Goal: Information Seeking & Learning: Compare options

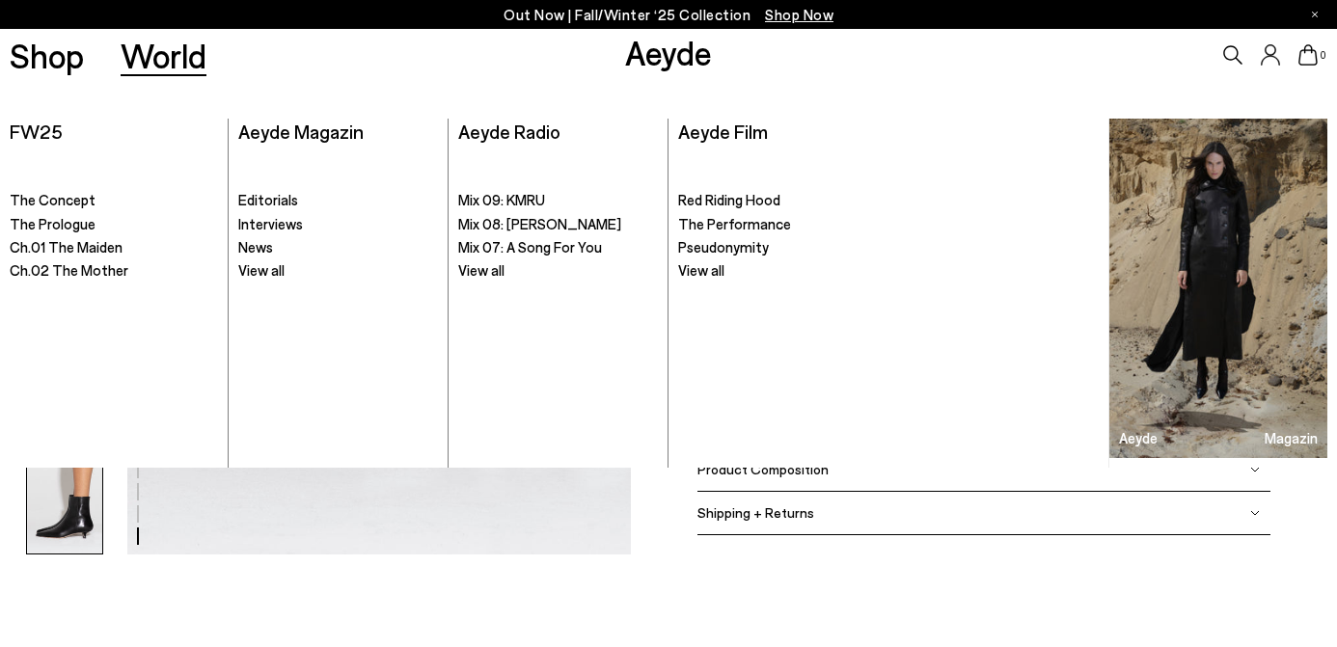
scroll to position [3621, 0]
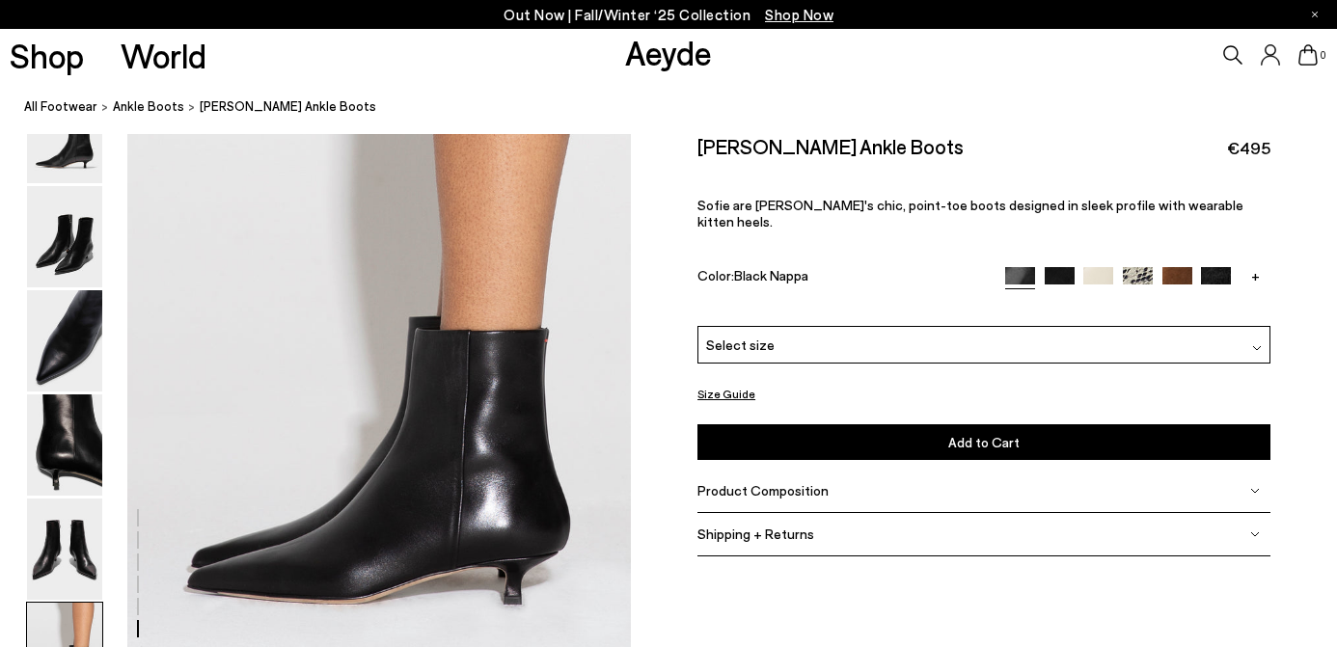
scroll to position [3453, 0]
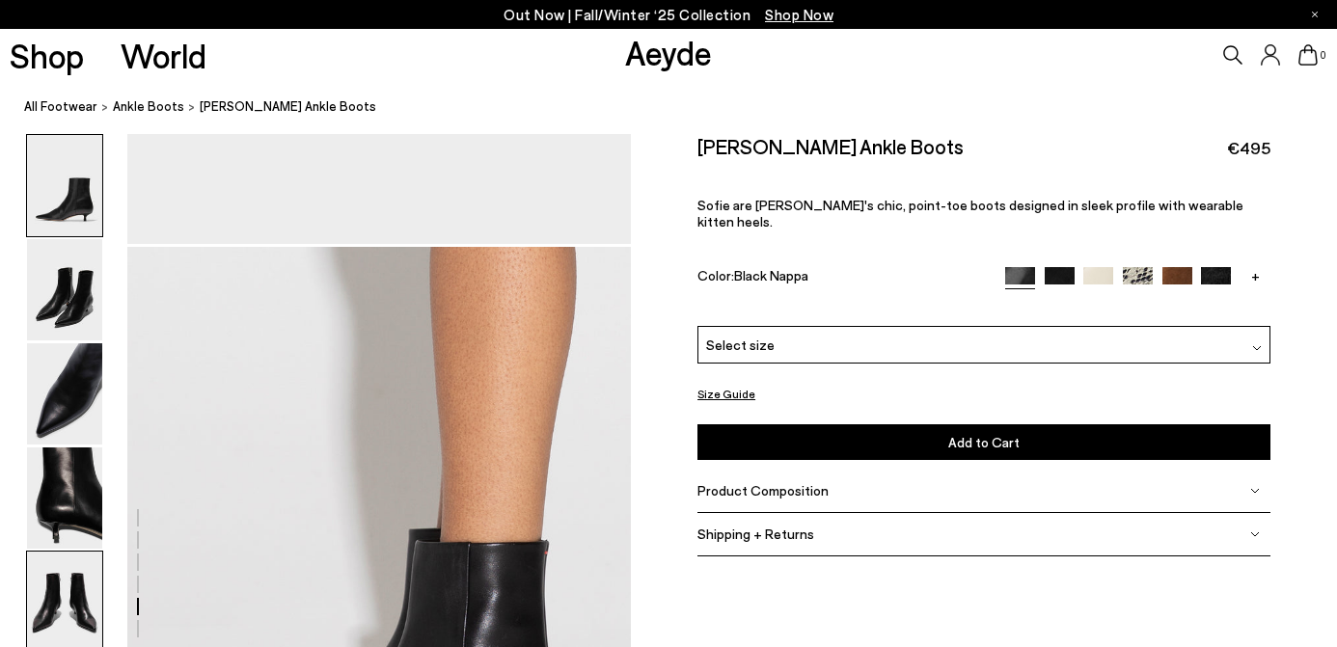
click at [69, 172] on img at bounding box center [64, 185] width 75 height 101
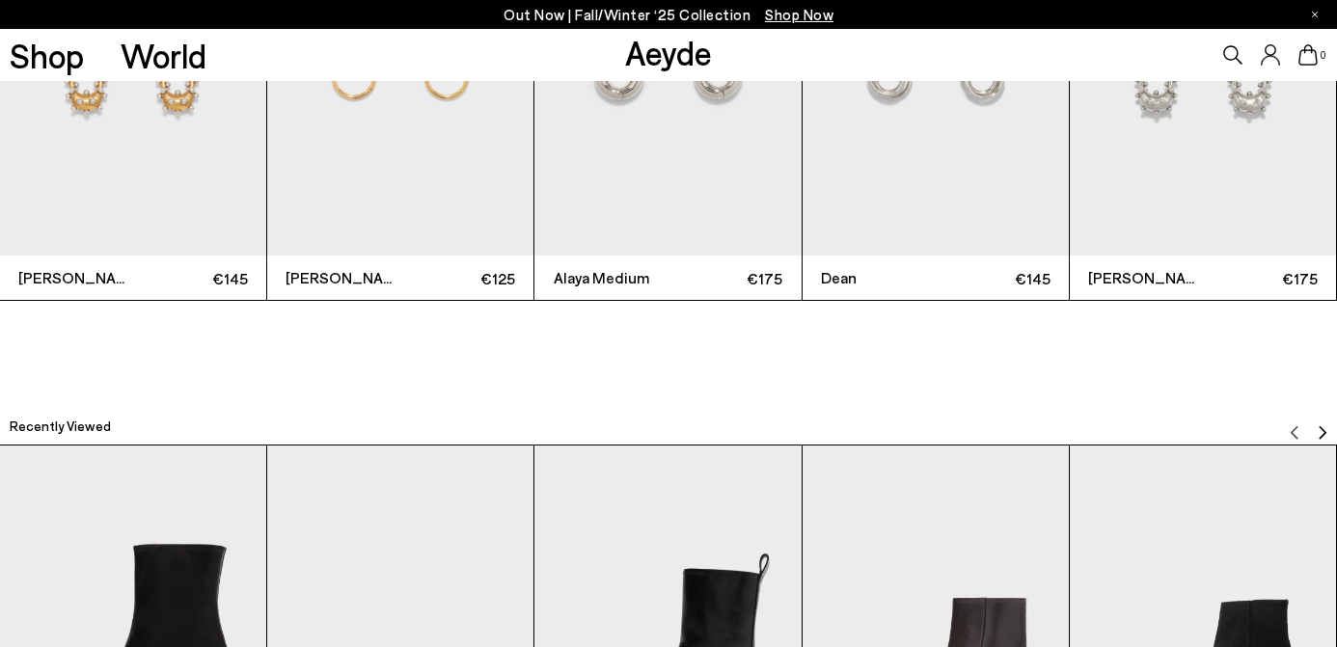
scroll to position [5367, 0]
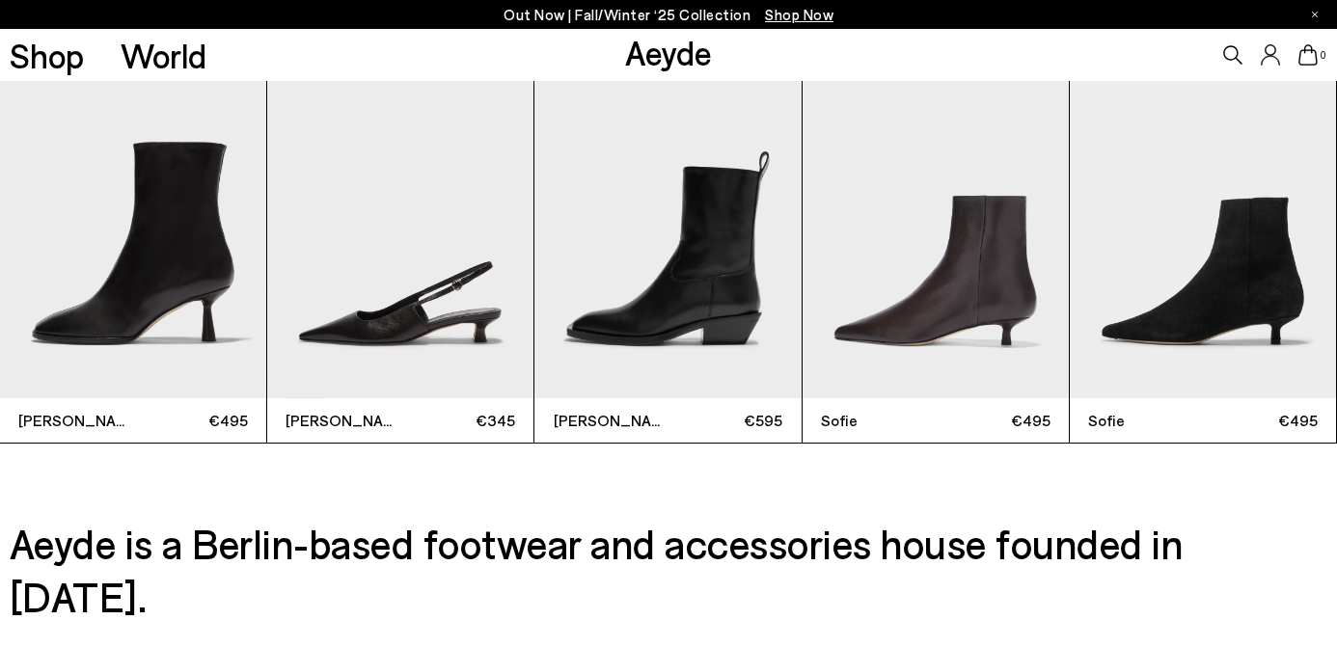
click at [1238, 289] on img "5 / 9" at bounding box center [1203, 220] width 266 height 355
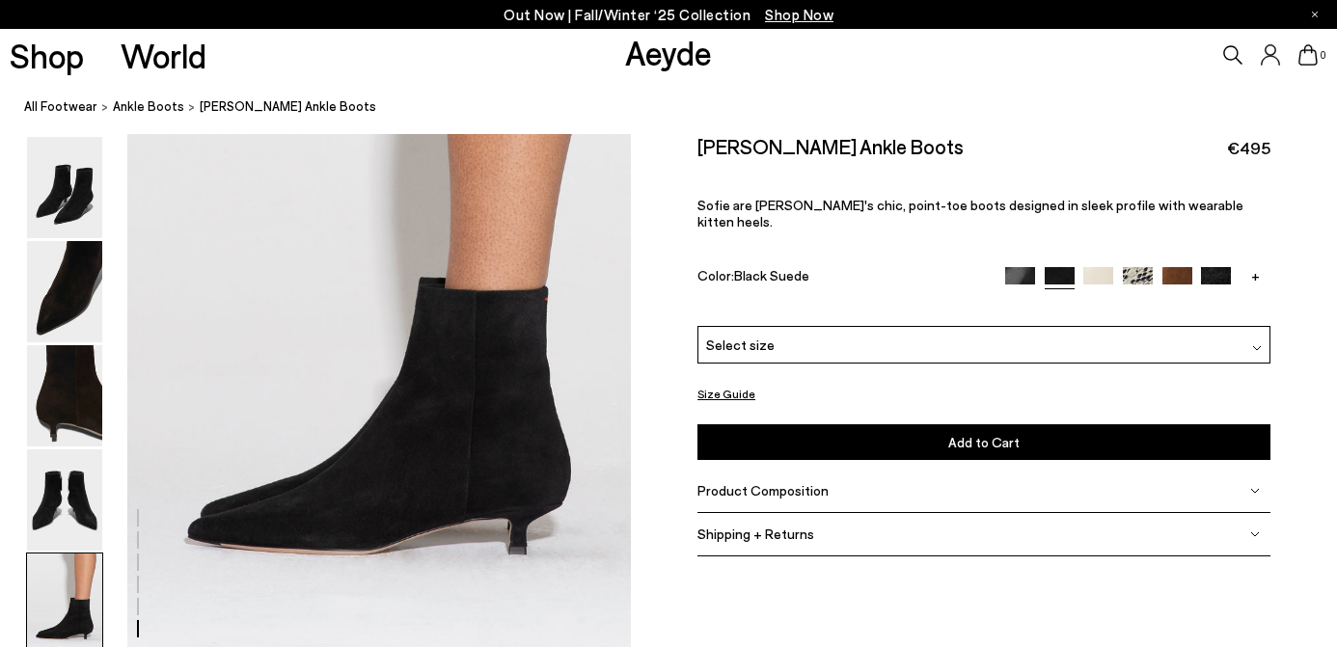
scroll to position [3518, 0]
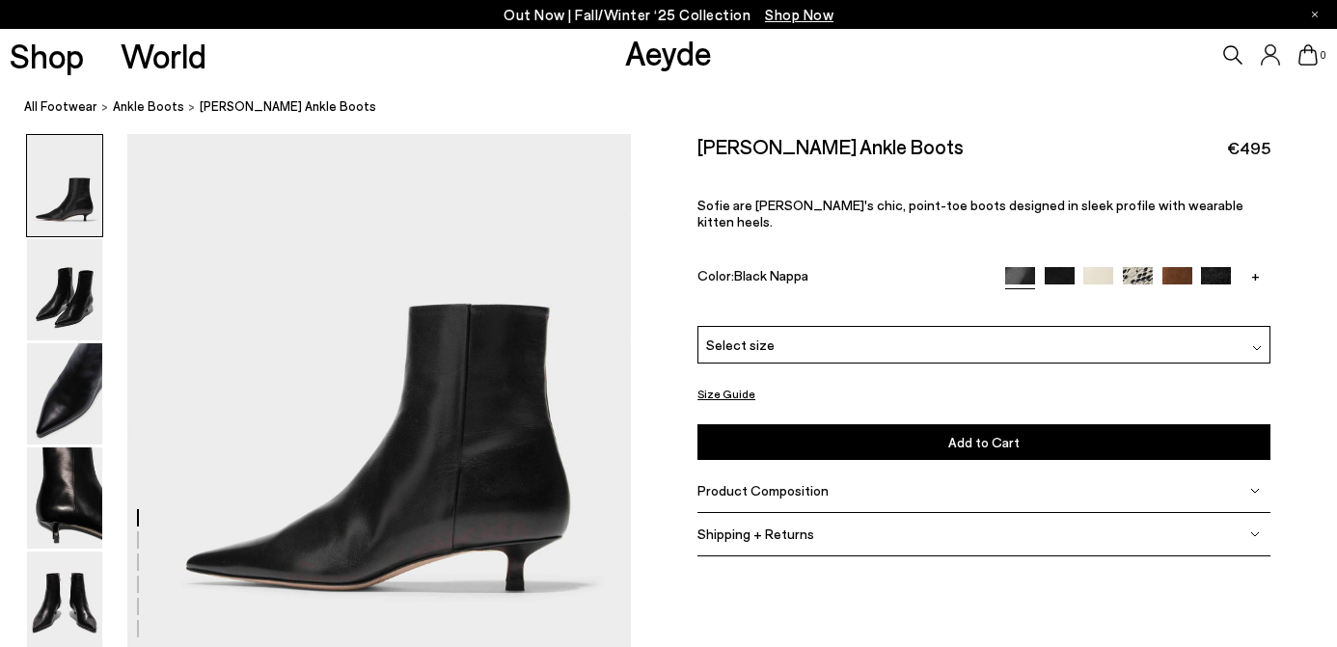
scroll to position [96, 0]
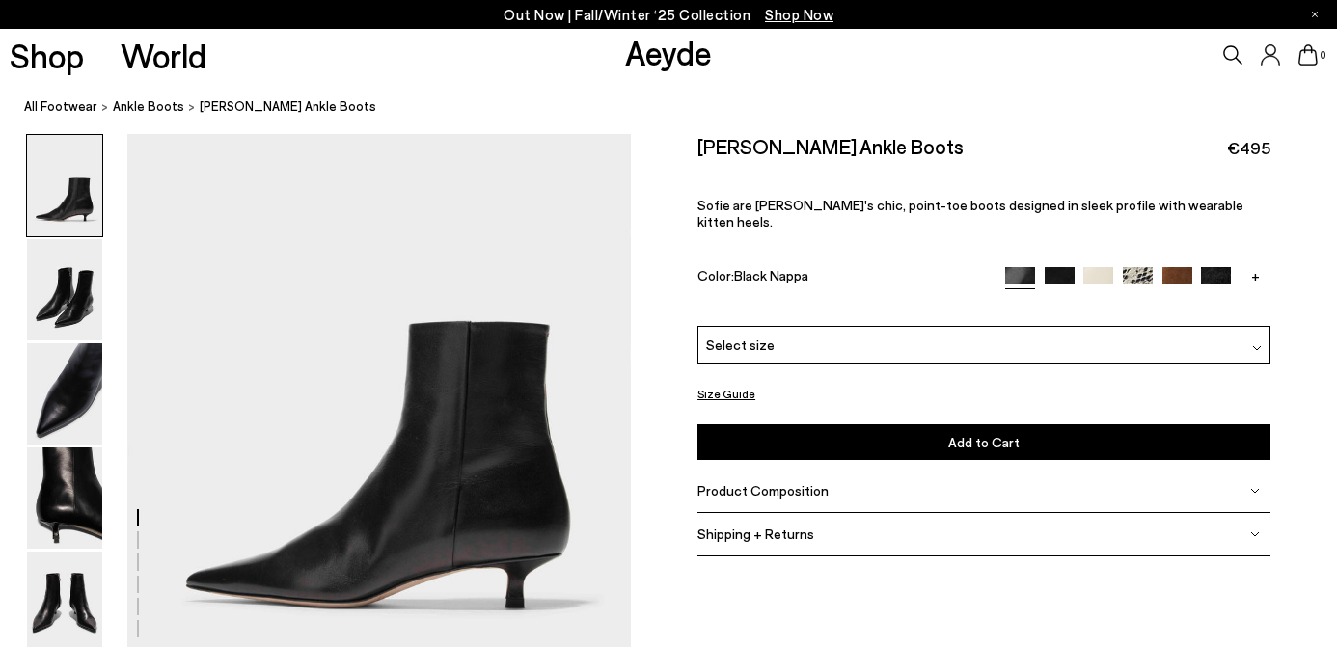
click at [999, 106] on ol "All Footwear ankle boots Sofie Leather Ankle Boots" at bounding box center [680, 106] width 1313 height 20
